Goal: Ask a question

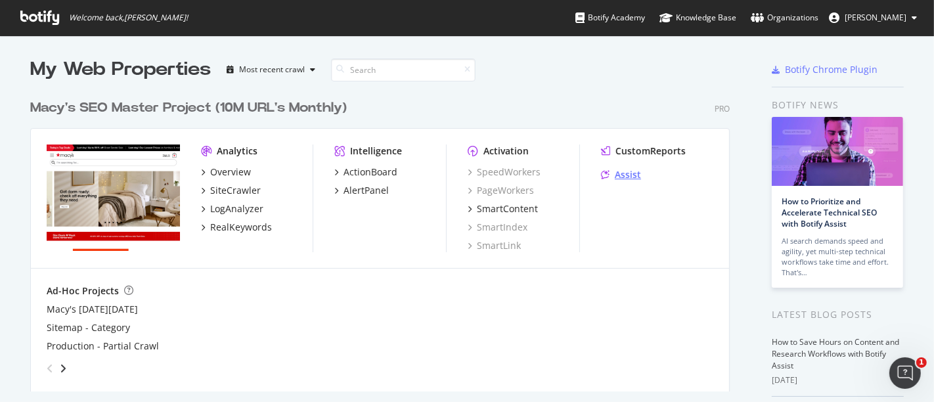
click at [618, 175] on div "Assist" at bounding box center [628, 174] width 26 height 13
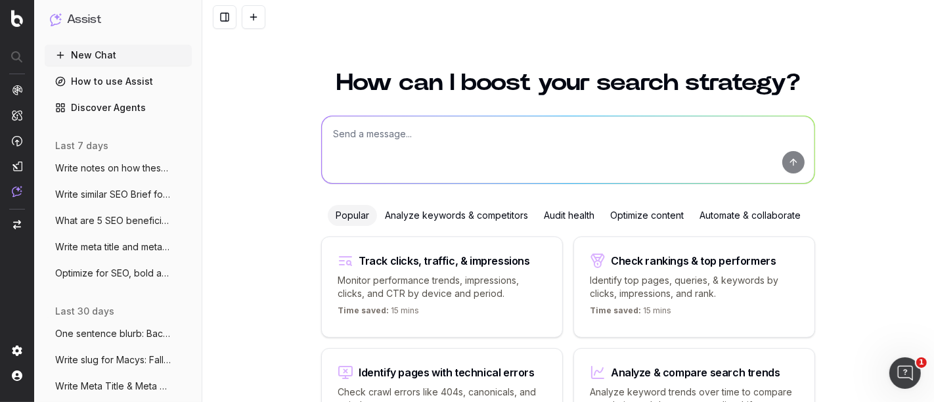
click at [358, 131] on textarea at bounding box center [568, 149] width 493 height 67
paste textarea "LO Ipsumdolor 32.2" Sitametcons Adipisci - Elit’s Doe tem IN Utlaboreet 57.6" D…"
type textarea "Loremi dolor sita Cons adipi eli sedd eiusmodtemp incidi: UT Laboreetdo 92.5" M…"
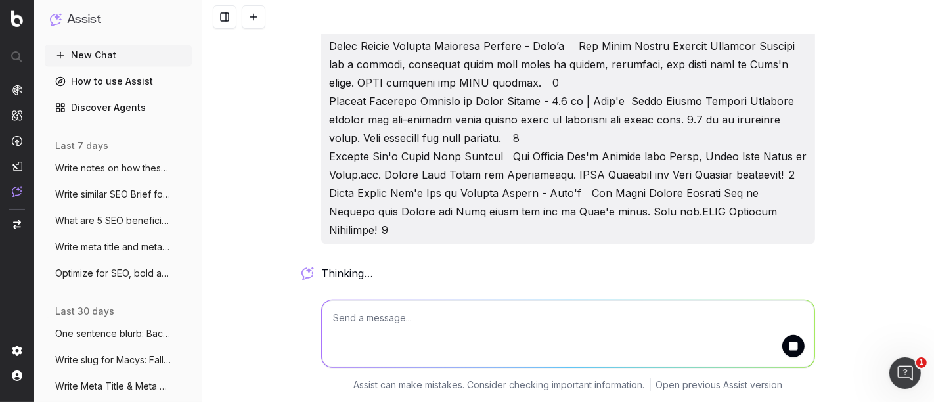
scroll to position [388, 0]
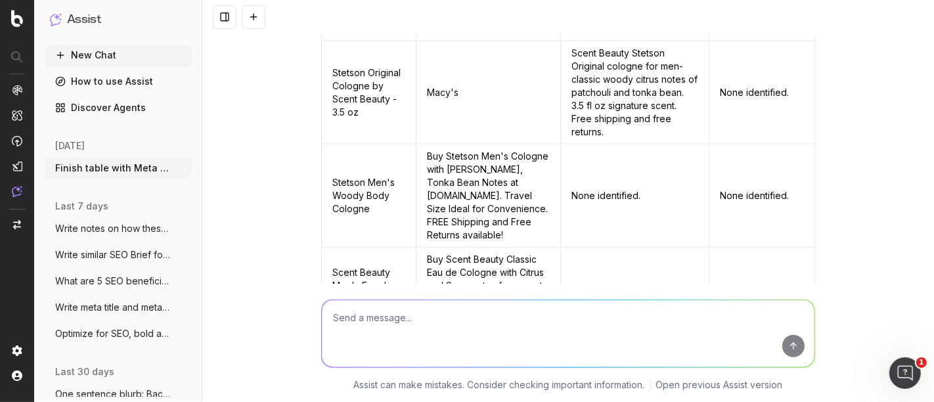
scroll to position [1191, 0]
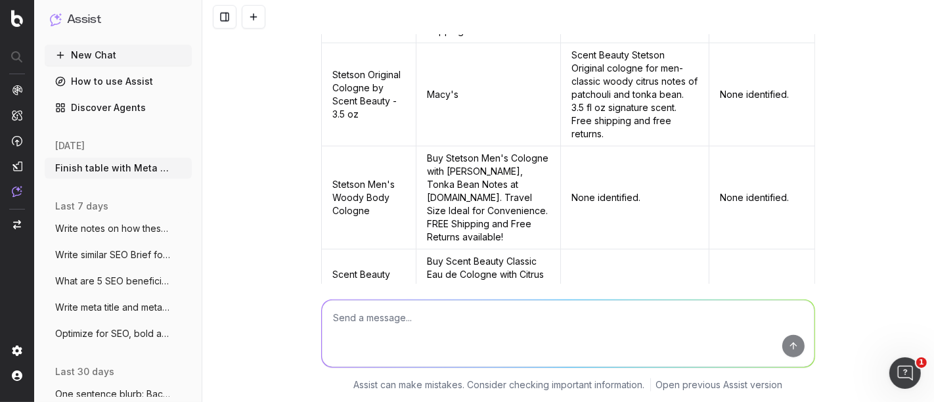
click at [596, 147] on td "Scent Beauty Stetson Original cologne for men-classic woody citrus notes of pat…" at bounding box center [635, 94] width 148 height 103
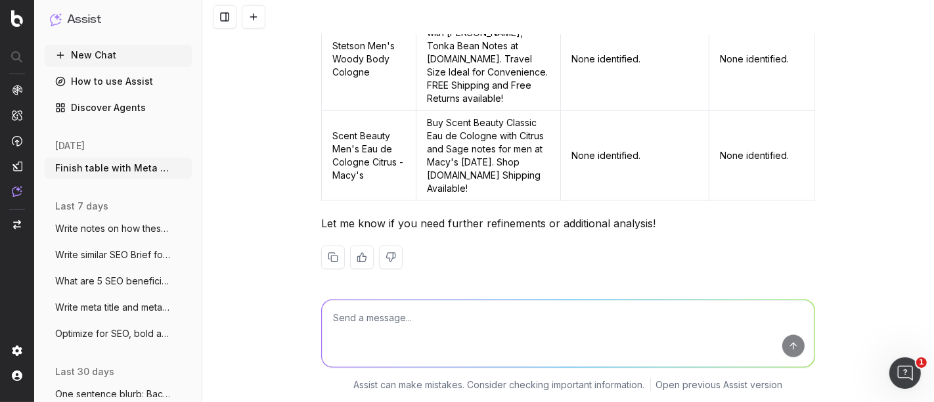
scroll to position [1352, 0]
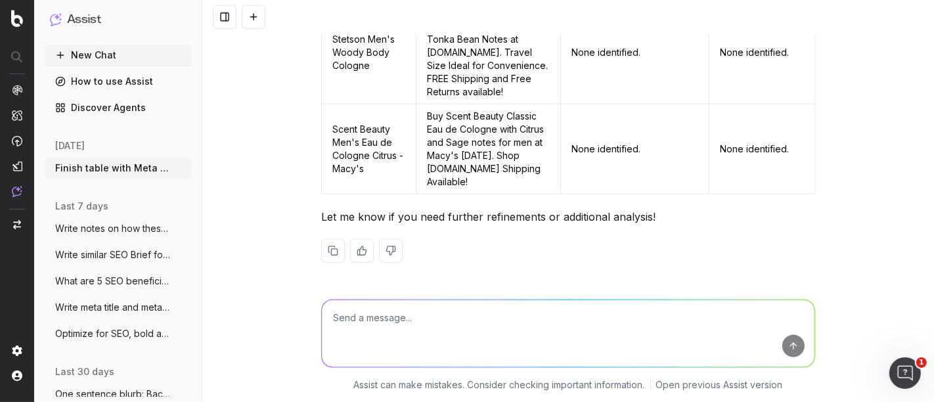
click at [368, 329] on textarea at bounding box center [568, 333] width 493 height 67
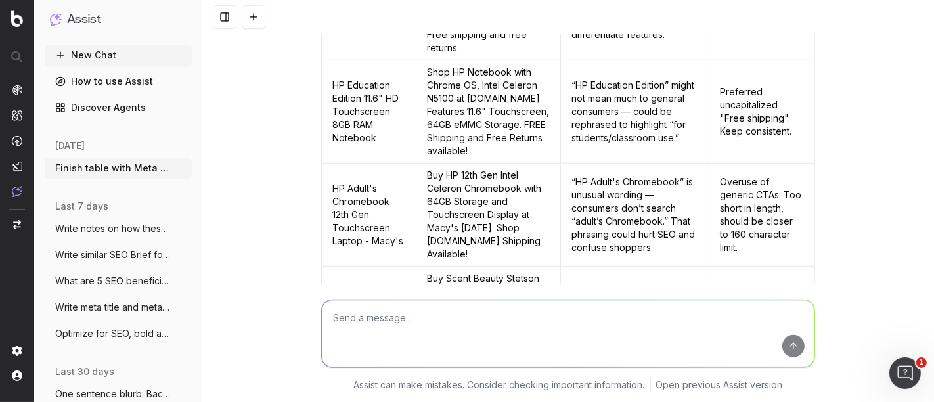
scroll to position [914, 0]
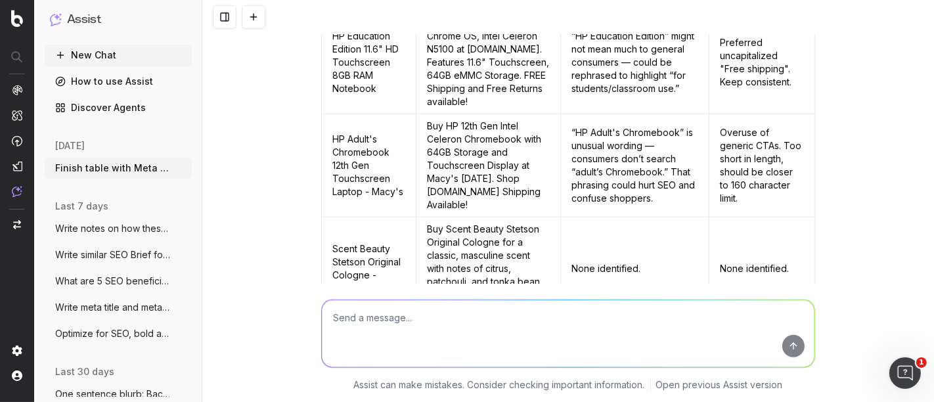
click at [454, 330] on textarea at bounding box center [568, 333] width 493 height 67
paste textarea "Scent Beauty Stetson Original Cologne - Macy’s Stetson Original Cologne by Scen…"
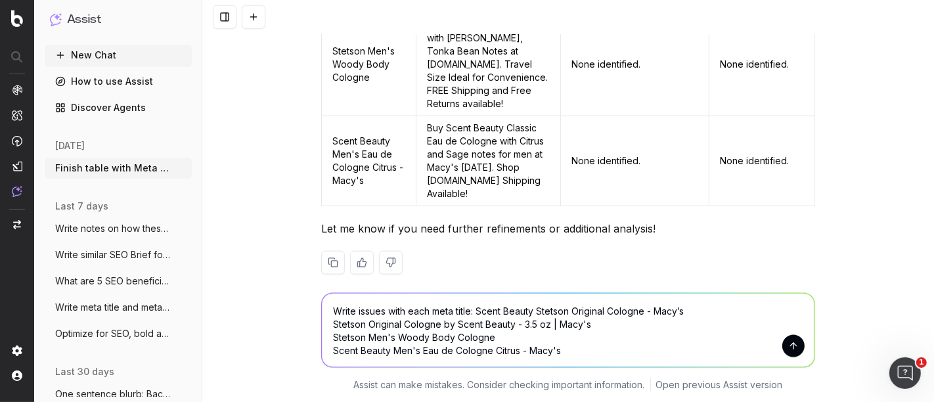
scroll to position [1359, 0]
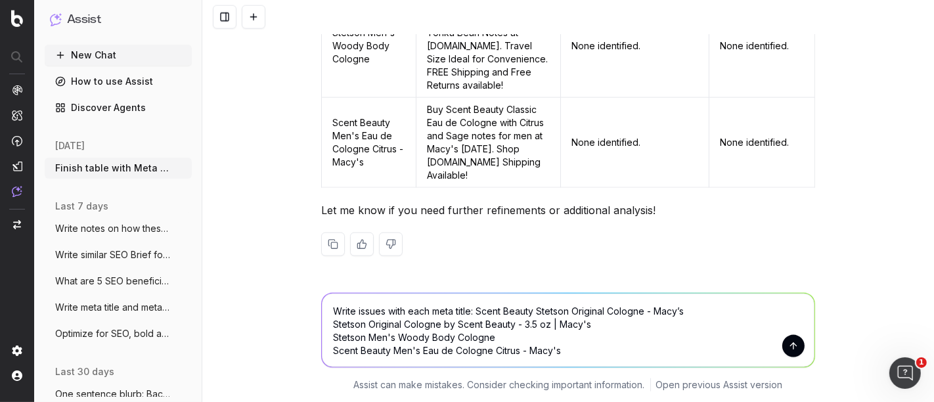
click at [332, 314] on textarea "Write issues with each meta title: Scent Beauty Stetson Original Cologne - Macy…" at bounding box center [568, 331] width 493 height 74
click at [330, 310] on textarea "Write issues with each meta title: Scent Beauty Stetson Original Cologne - Macy…" at bounding box center [568, 331] width 493 height 74
click at [561, 355] on textarea "Write issues with each meta title: Scent Beauty Stetson Original Cologne - Macy…" at bounding box center [568, 331] width 493 height 74
drag, startPoint x: 528, startPoint y: 348, endPoint x: 214, endPoint y: 261, distance: 325.6
click at [214, 261] on div "Here's the completed table with the Meta title and Meta description issues: Met…" at bounding box center [568, 201] width 732 height 402
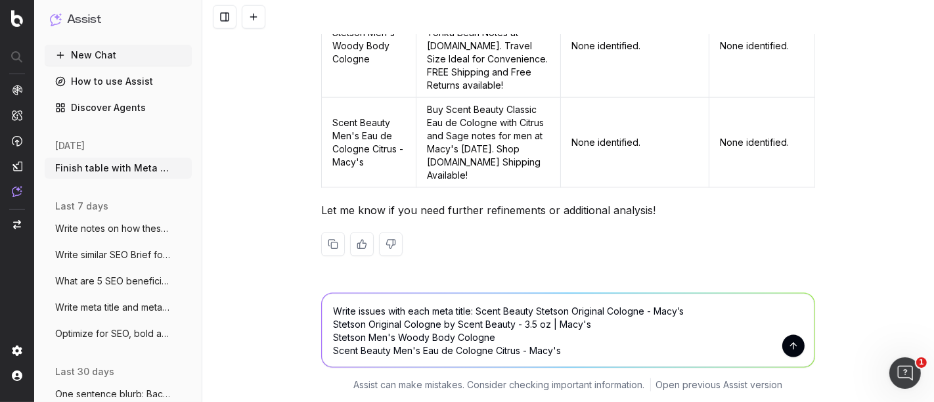
type textarea "Write issues with each meta title: Scent Beauty Stetson Original Cologne - Macy…"
